Goal: Information Seeking & Learning: Learn about a topic

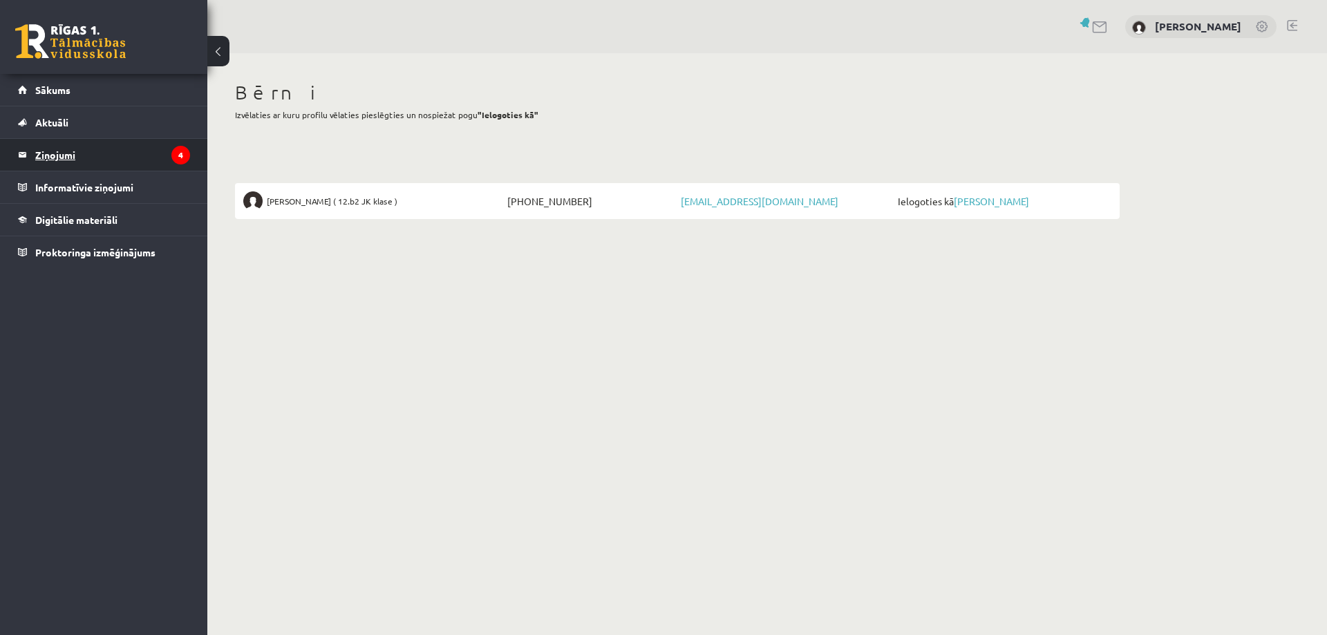
click at [68, 151] on legend "Ziņojumi 4" at bounding box center [112, 155] width 155 height 32
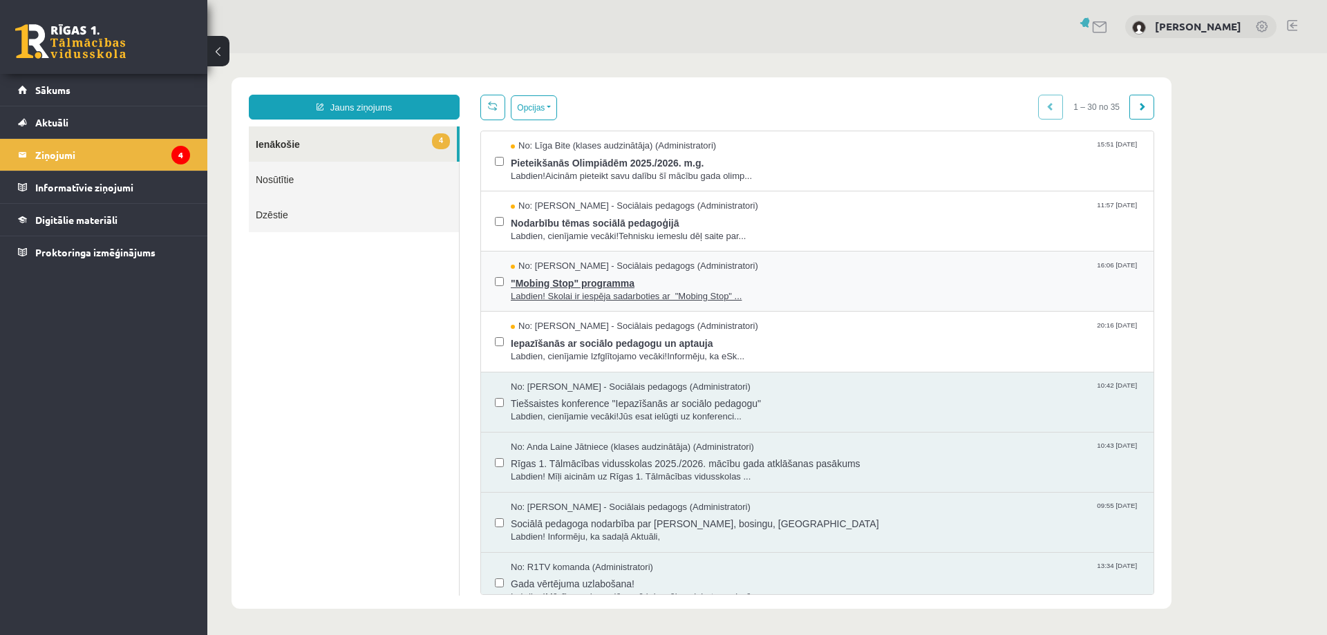
click at [601, 278] on span ""Mobing Stop" programma" at bounding box center [825, 281] width 629 height 17
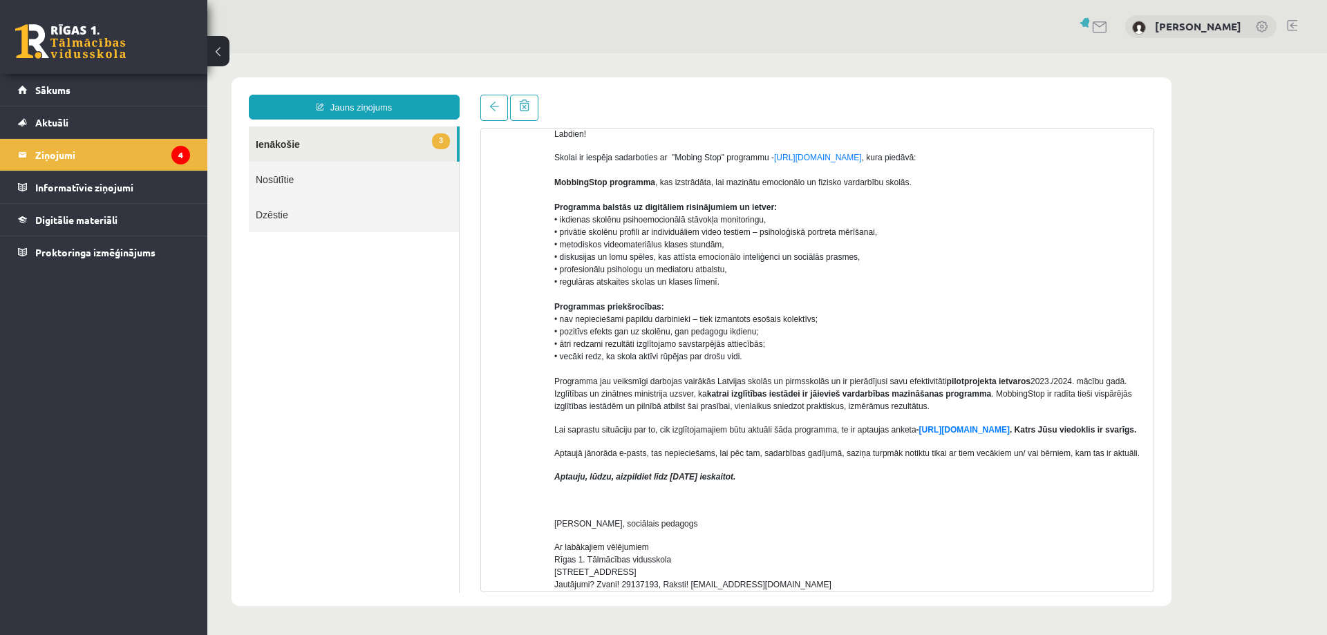
scroll to position [69, 0]
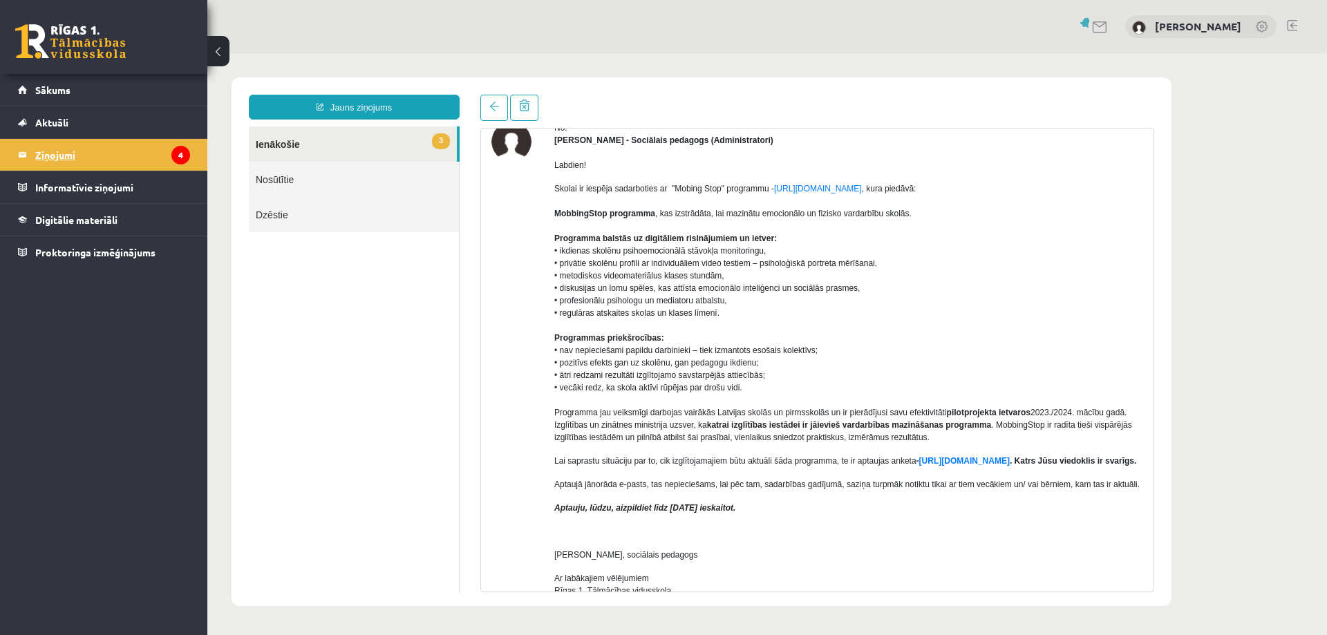
click at [65, 158] on legend "Ziņojumi 4" at bounding box center [112, 155] width 155 height 32
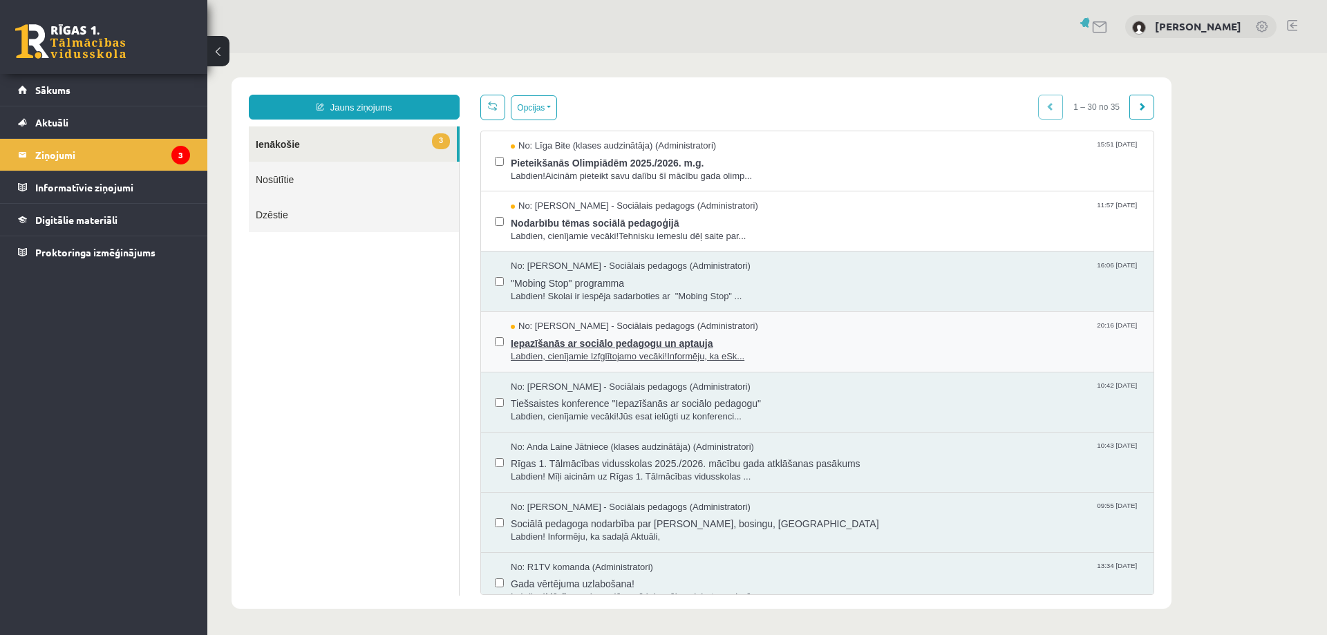
scroll to position [0, 0]
click at [51, 84] on link "Sākums" at bounding box center [104, 90] width 172 height 32
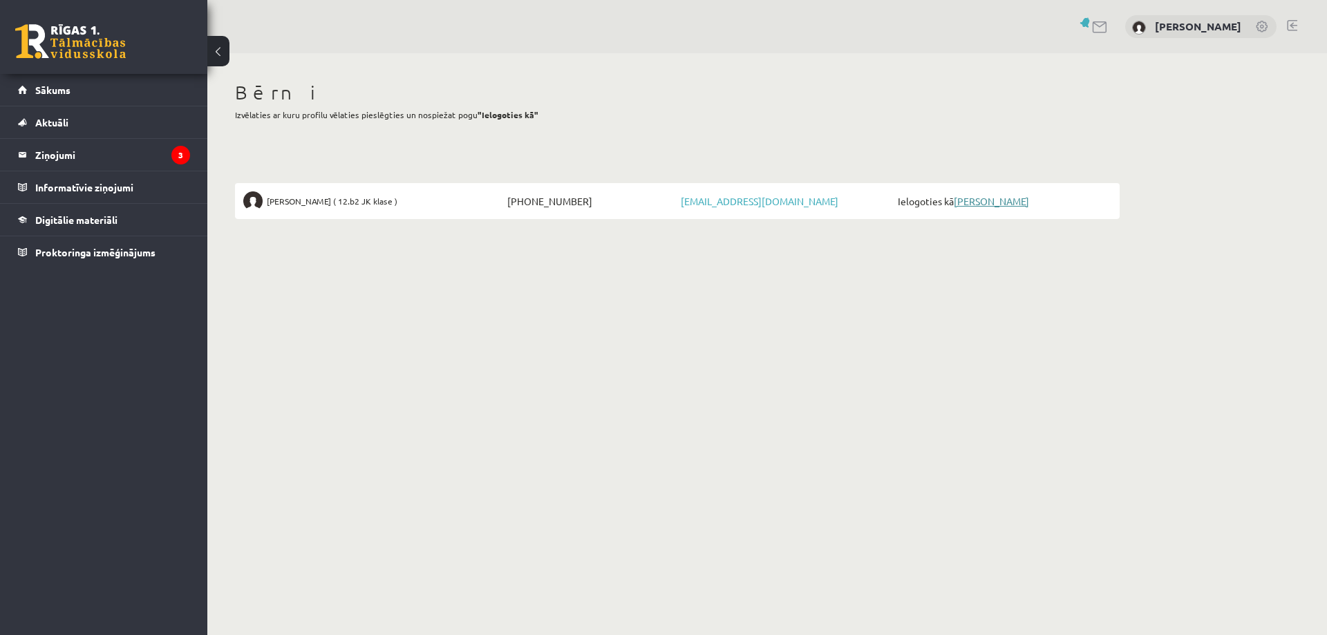
click at [1003, 203] on link "[PERSON_NAME]" at bounding box center [991, 201] width 75 height 12
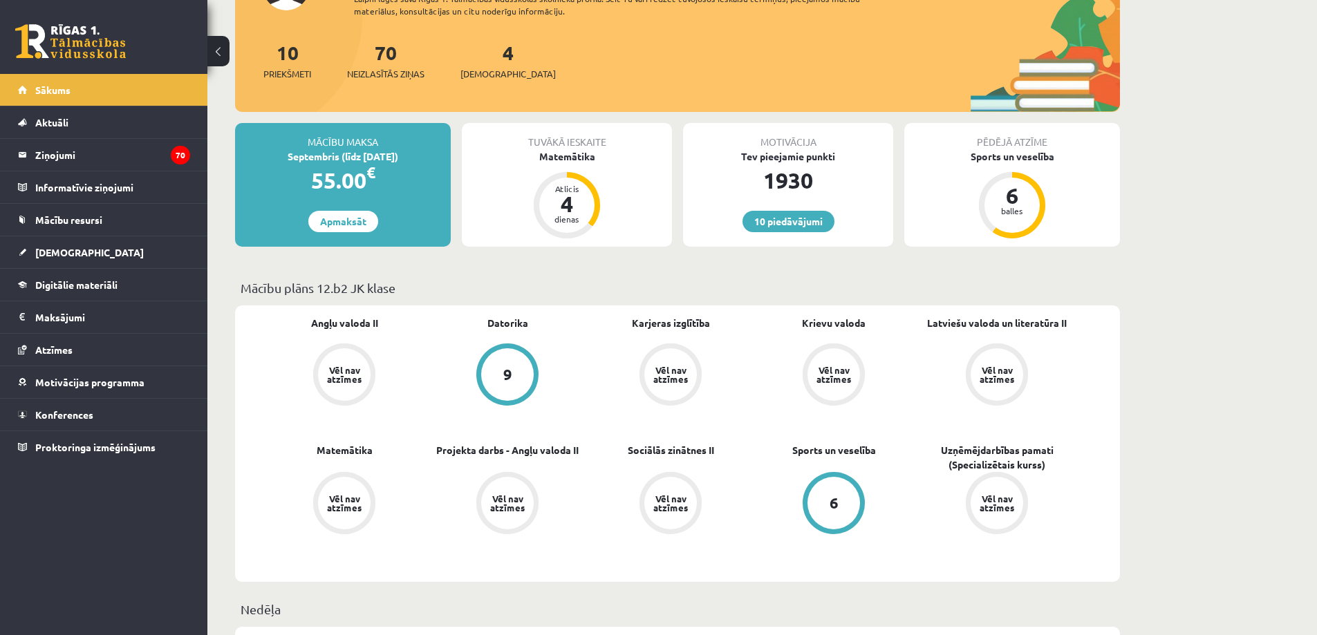
scroll to position [207, 0]
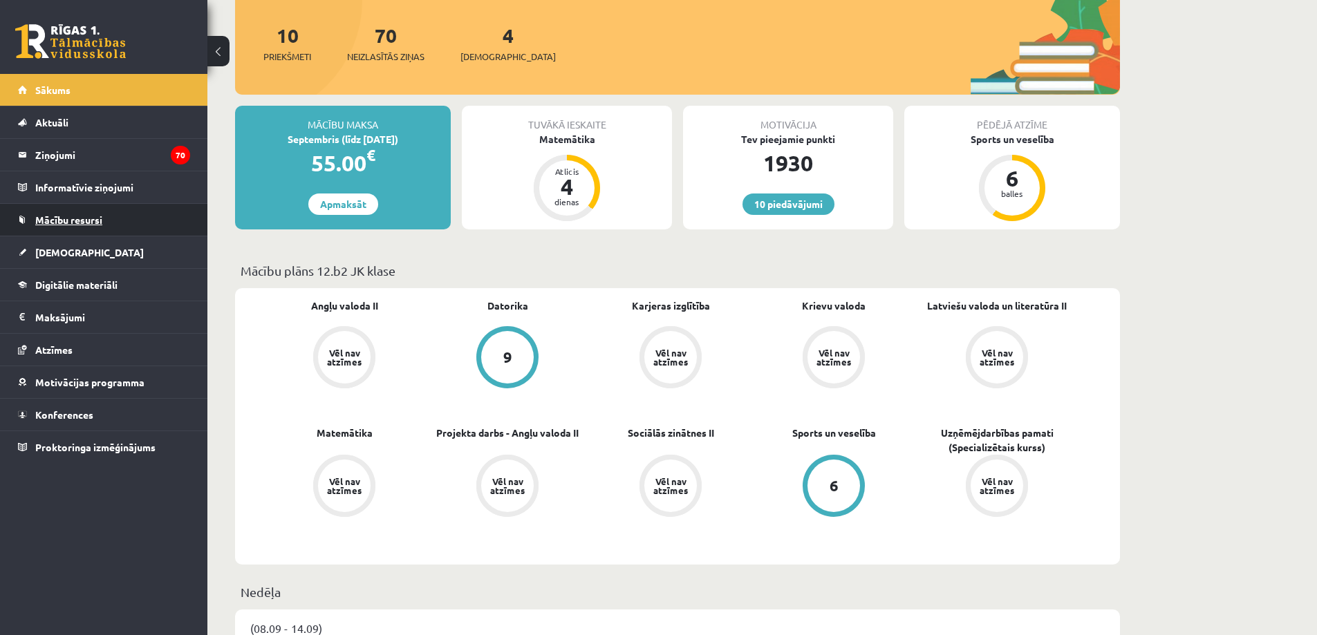
click at [52, 224] on span "Mācību resursi" at bounding box center [68, 220] width 67 height 12
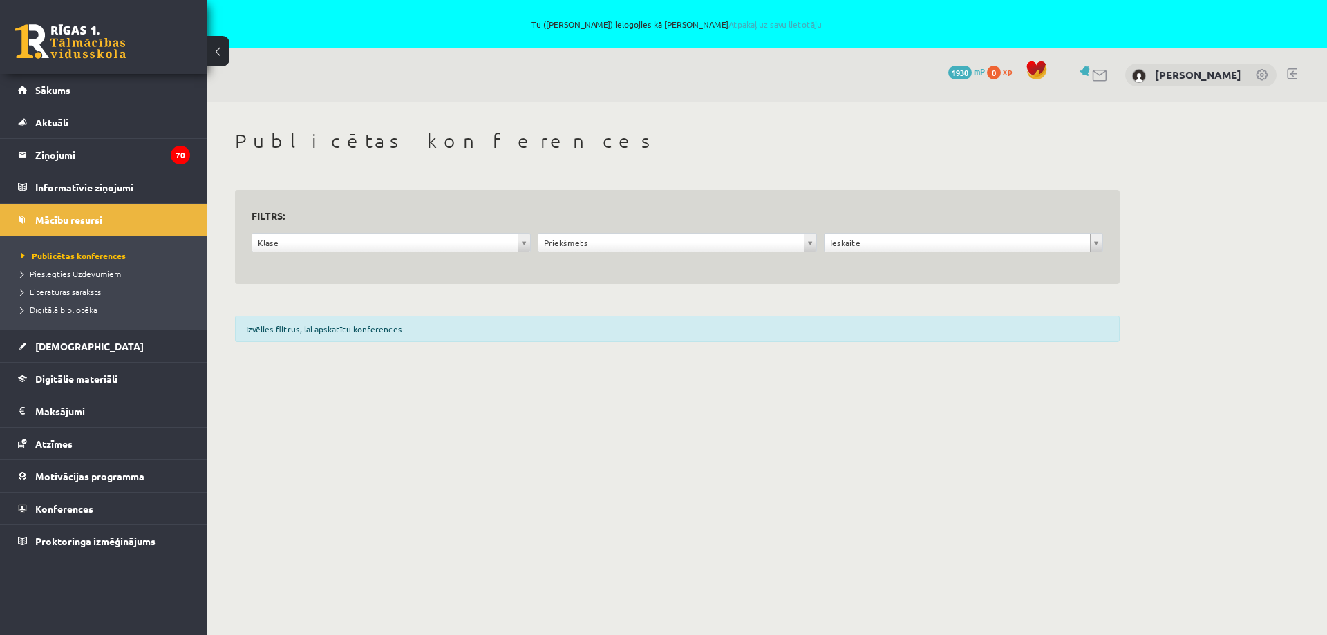
click at [64, 311] on span "Digitālā bibliotēka" at bounding box center [59, 309] width 77 height 11
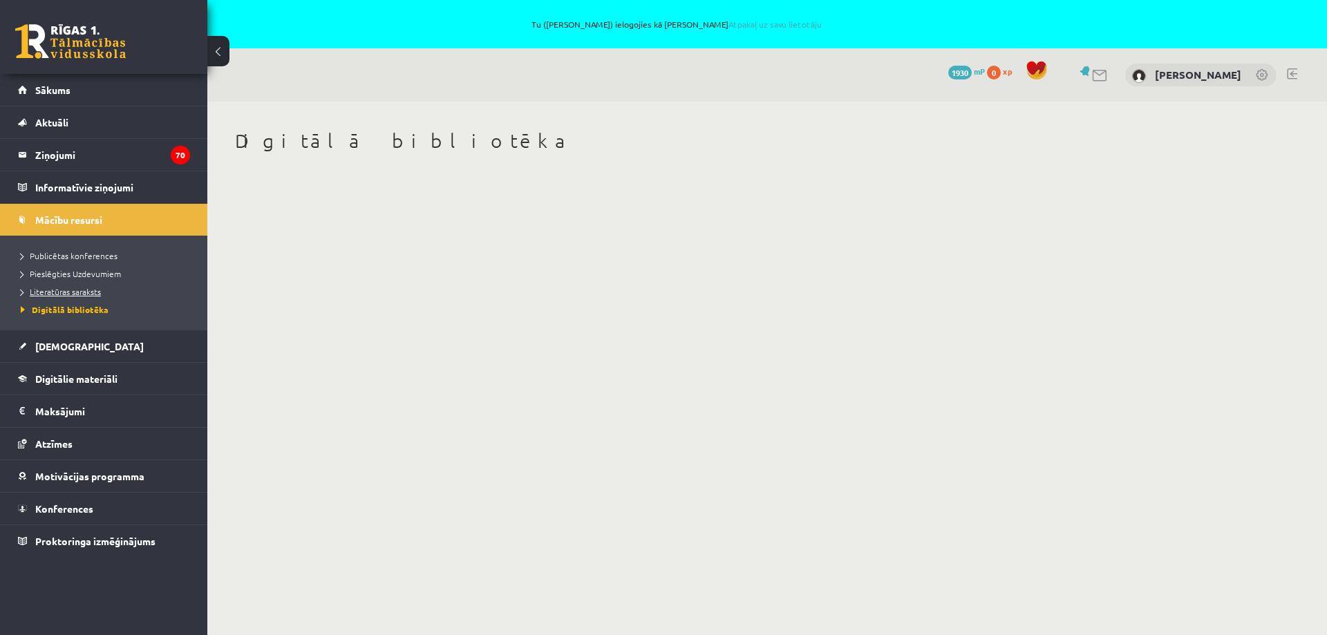
click at [68, 292] on span "Literatūras saraksts" at bounding box center [61, 291] width 80 height 11
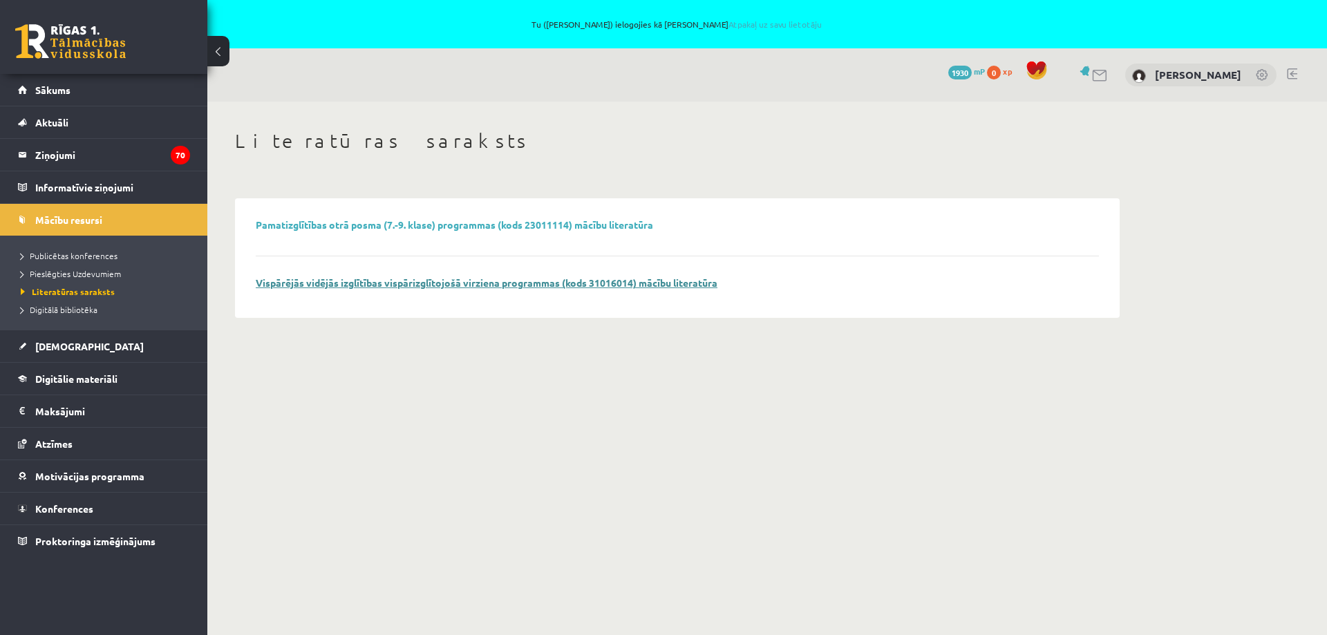
click at [378, 285] on link "Vispārējās vidējās izglītības vispārizglītojošā virziena programmas (kods 31016…" at bounding box center [487, 283] width 462 height 12
click at [59, 385] on link "Digitālie materiāli" at bounding box center [104, 379] width 172 height 32
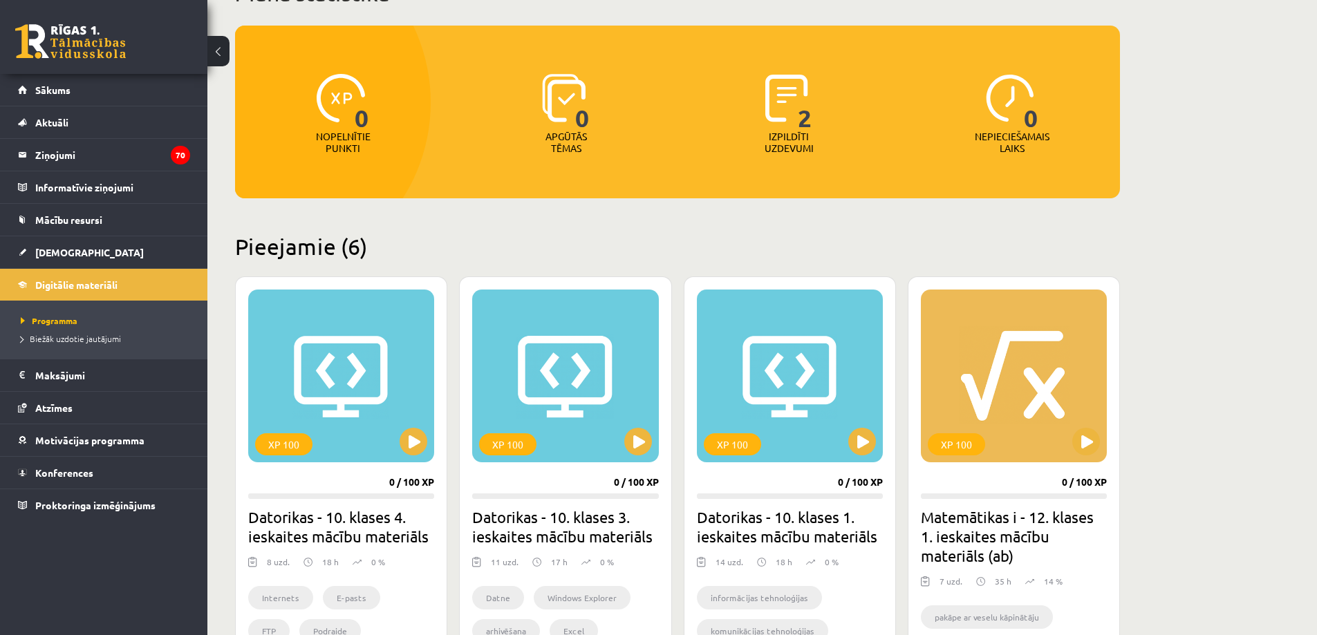
scroll to position [346, 0]
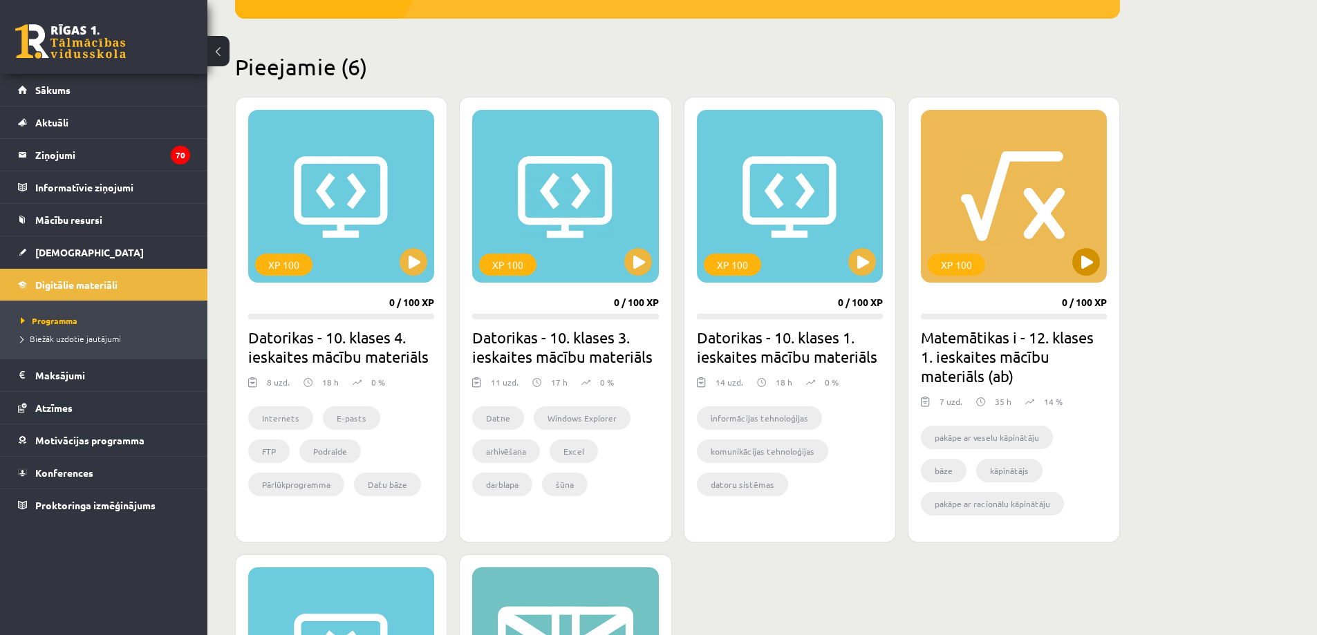
click at [1006, 214] on div "XP 100" at bounding box center [1014, 196] width 186 height 173
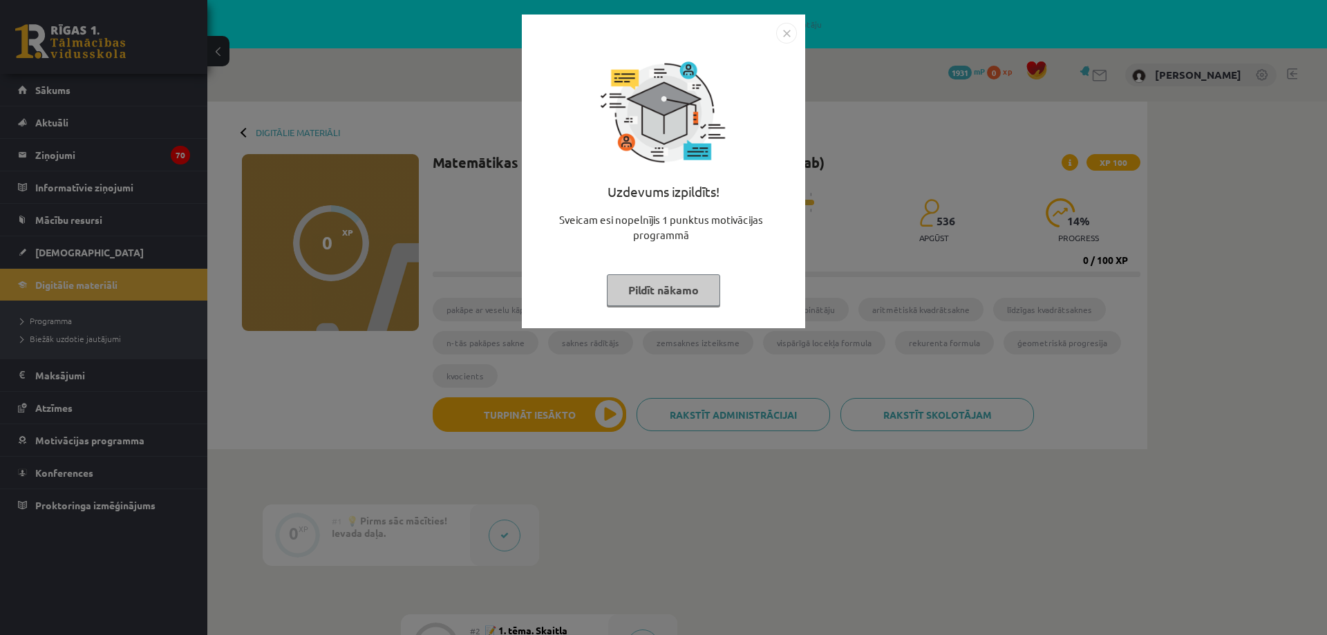
click at [647, 290] on button "Pildīt nākamo" at bounding box center [663, 290] width 113 height 32
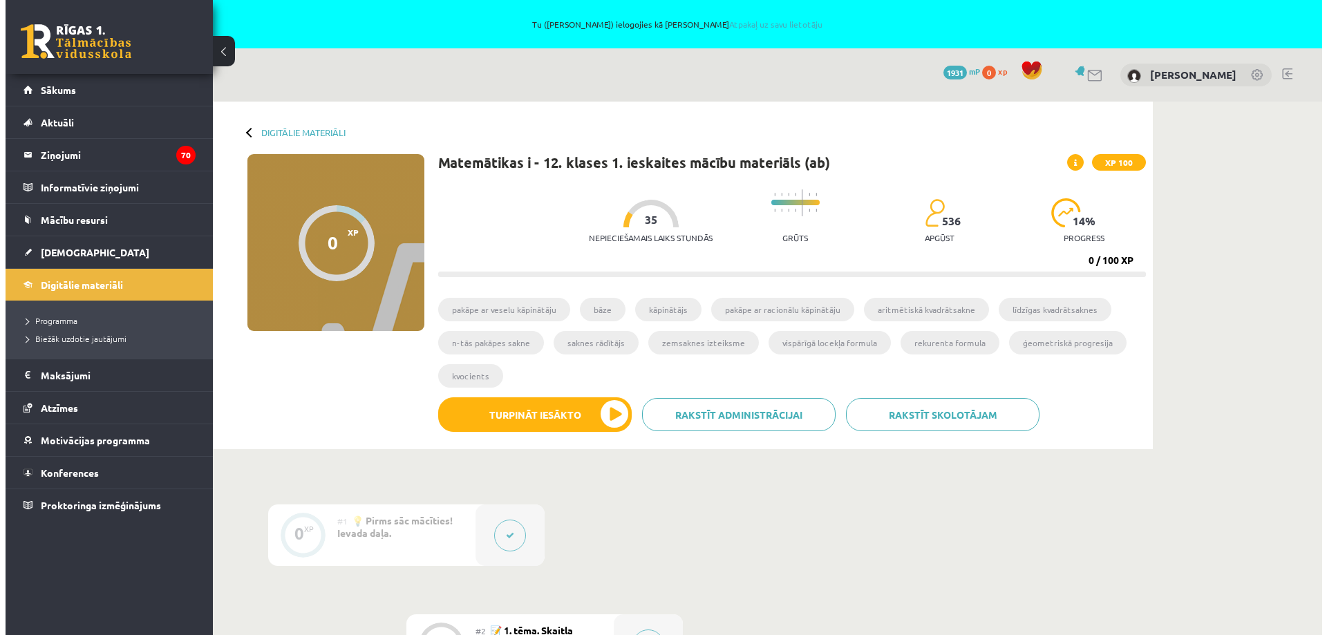
scroll to position [277, 0]
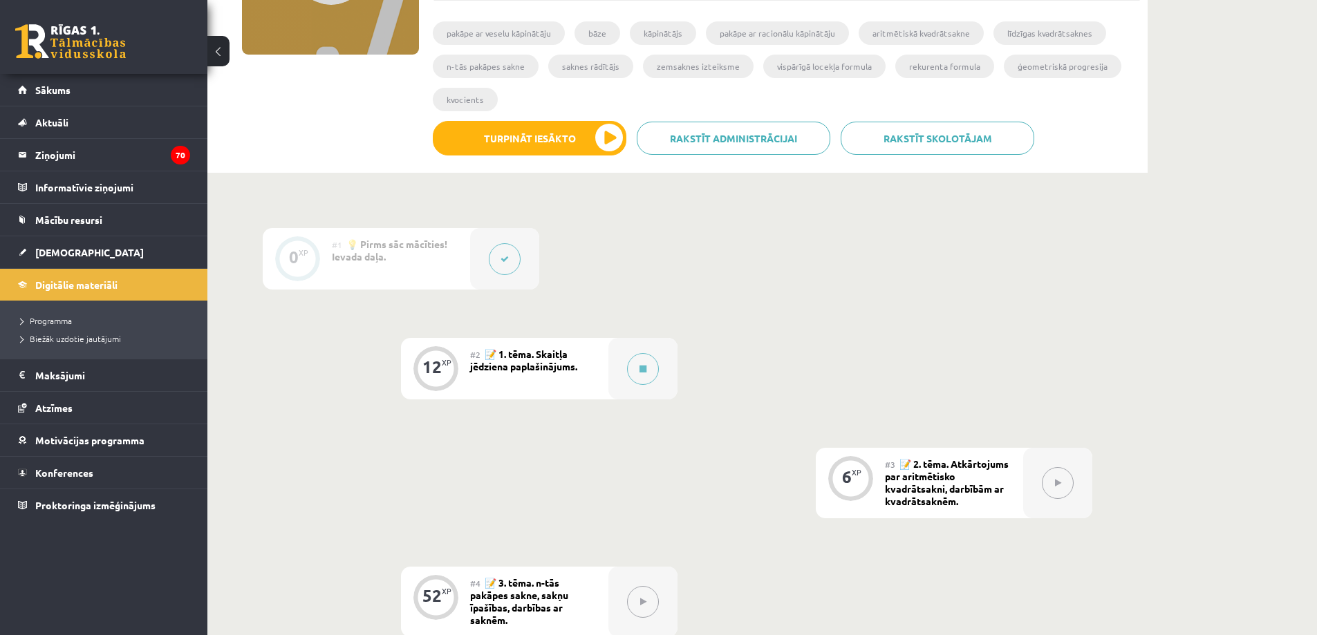
click at [993, 483] on span "📝 2. tēma. Atkārtojums par aritmētisko kvadrātsakni, darbībām ar kvadrātsaknēm." at bounding box center [947, 483] width 124 height 50
click at [1059, 487] on icon at bounding box center [1058, 483] width 6 height 8
click at [859, 485] on div "6 XP" at bounding box center [850, 476] width 41 height 41
click at [438, 366] on div "12" at bounding box center [431, 367] width 19 height 12
click at [641, 373] on button at bounding box center [643, 369] width 32 height 32
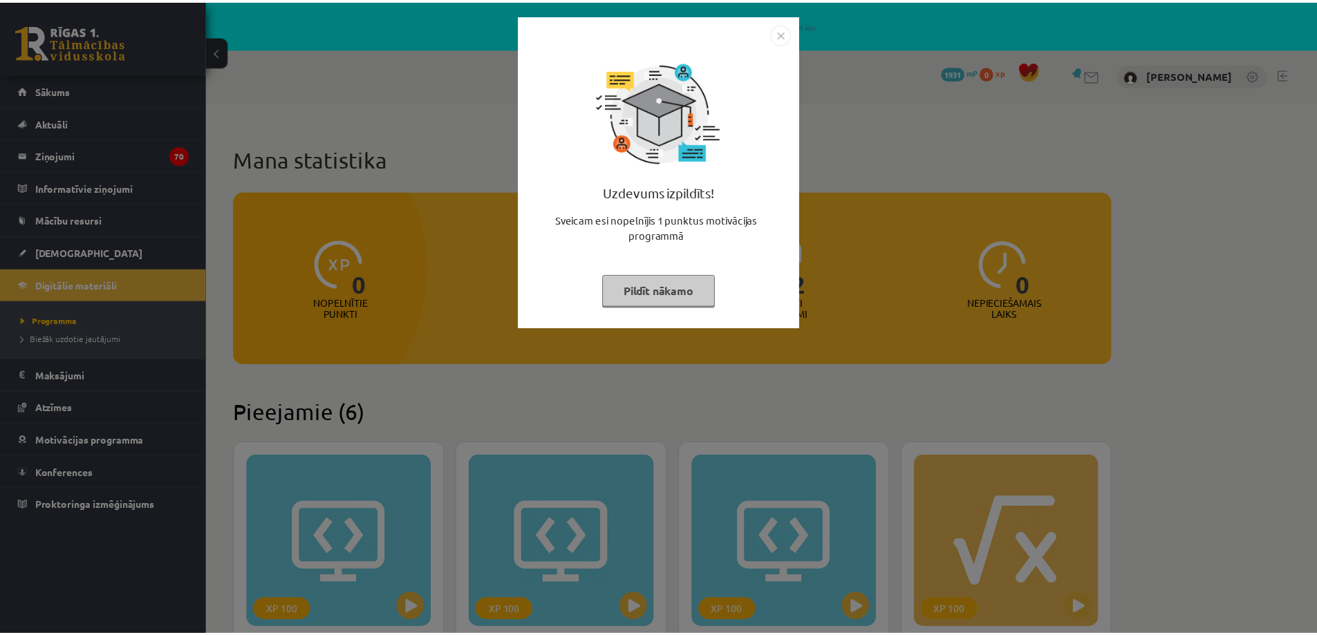
scroll to position [346, 0]
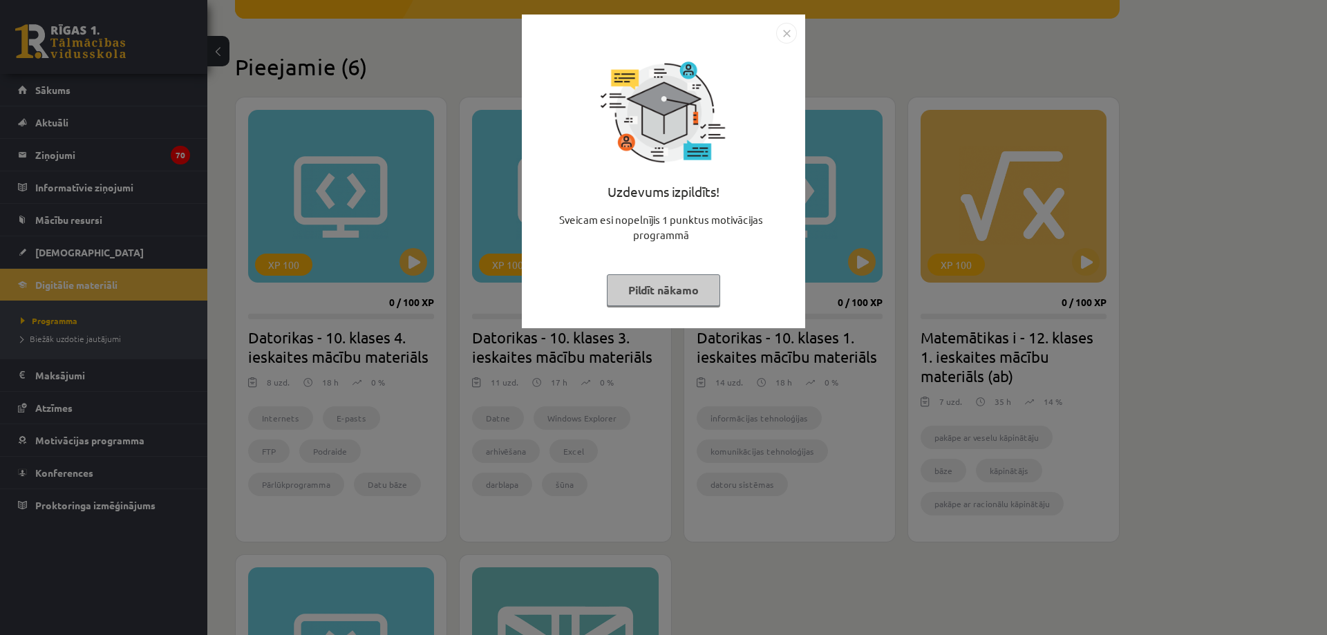
click at [653, 298] on button "Pildīt nākamo" at bounding box center [663, 290] width 113 height 32
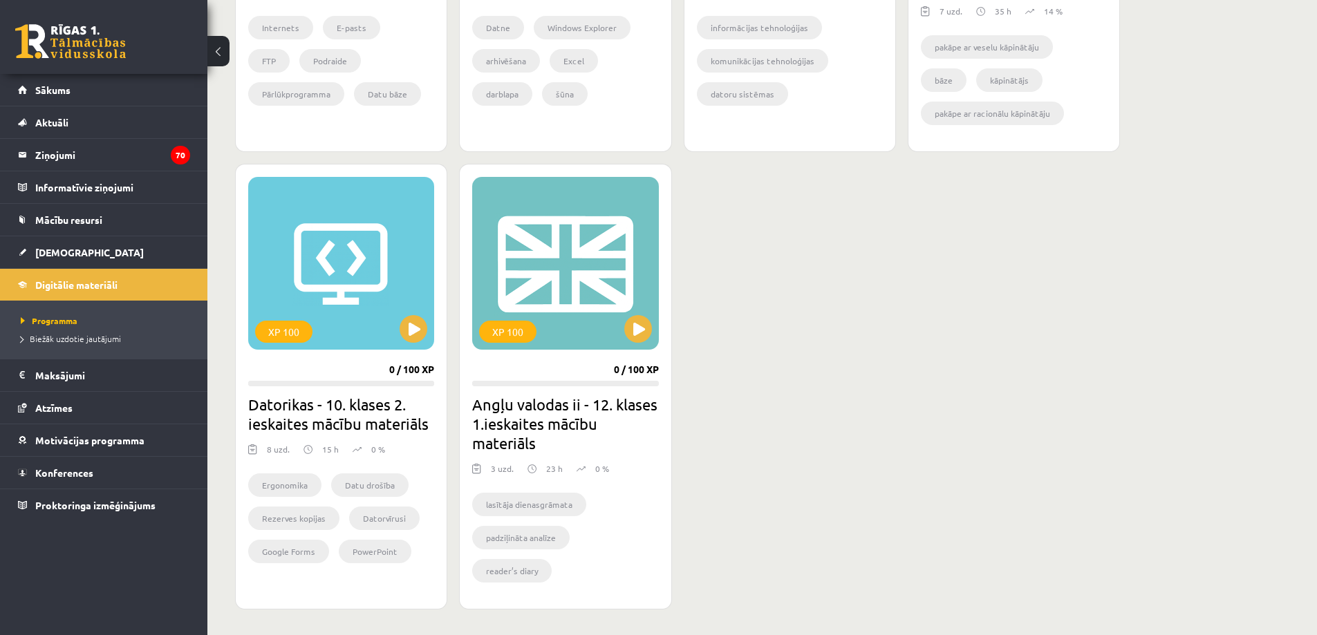
scroll to position [761, 0]
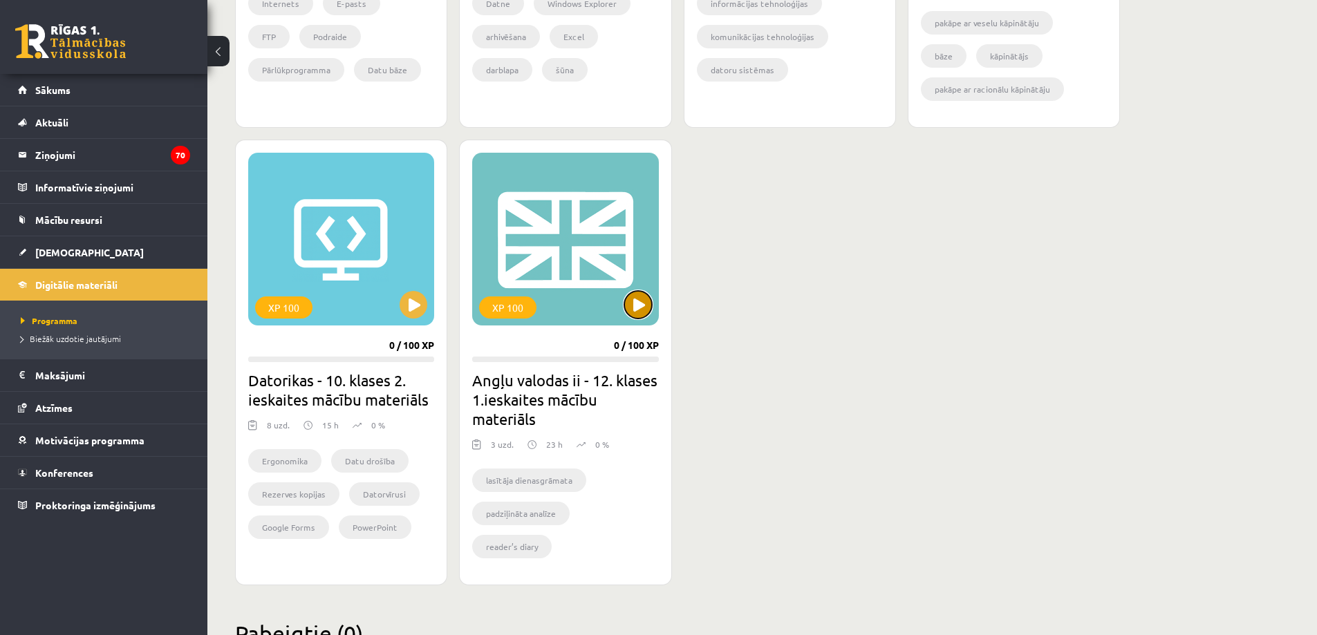
click at [635, 303] on button at bounding box center [638, 305] width 28 height 28
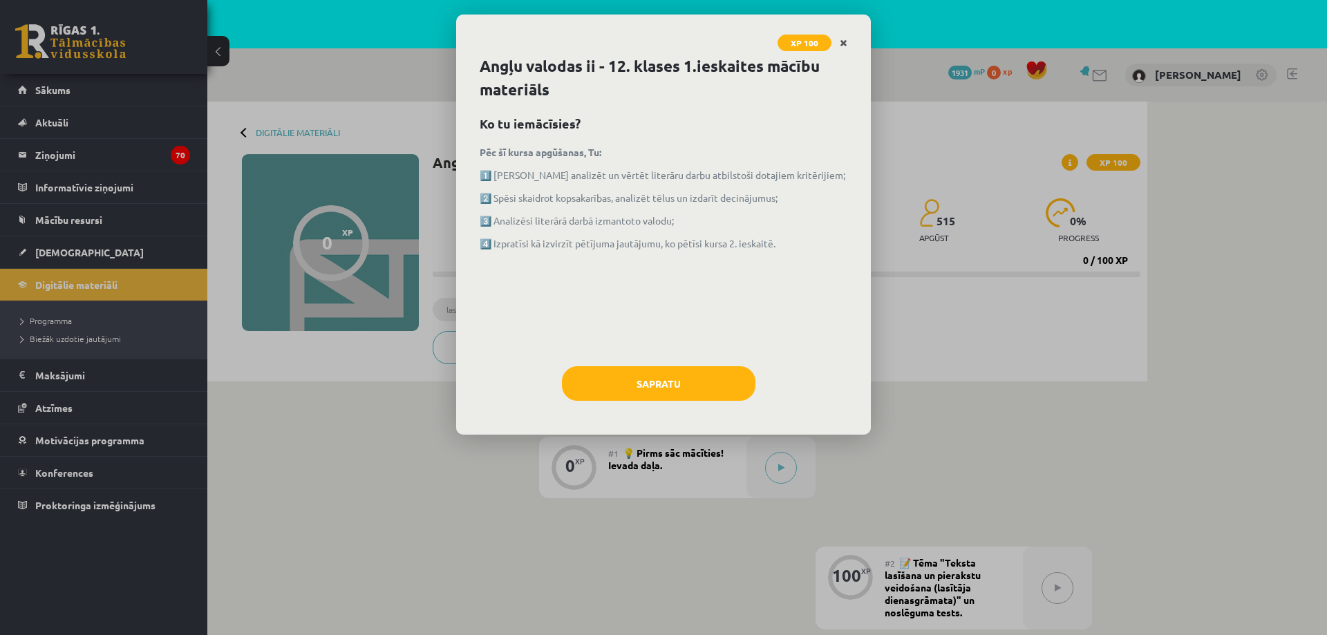
click at [845, 41] on icon "Close" at bounding box center [844, 44] width 8 height 10
